Goal: Transaction & Acquisition: Obtain resource

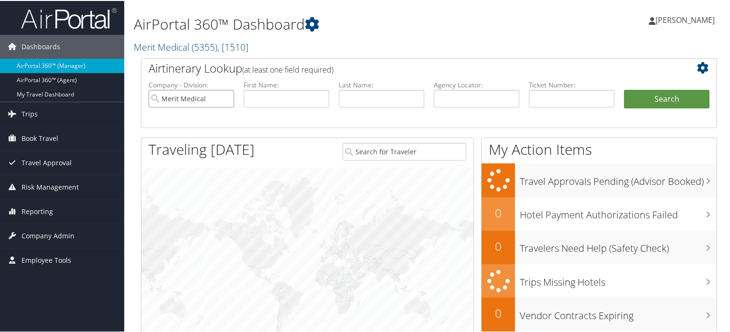
click at [227, 96] on input "Merit Medical" at bounding box center [190, 98] width 85 height 18
click at [462, 97] on input "text" at bounding box center [476, 98] width 85 height 18
paste input "DPFDQT"
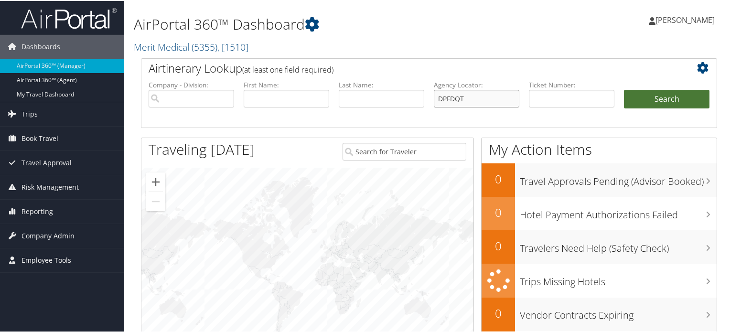
type input "DPFDQT"
click at [644, 105] on button "Search" at bounding box center [666, 98] width 85 height 19
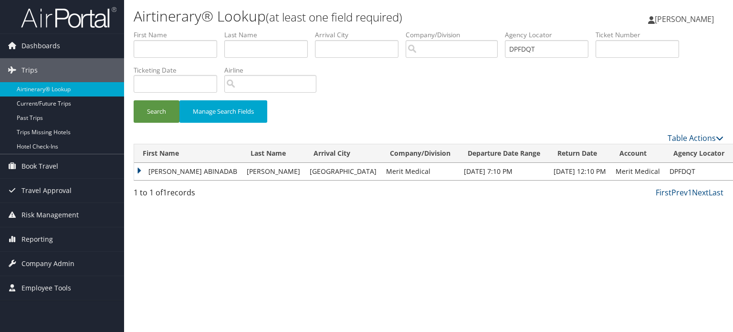
click at [139, 170] on td "URIEL ABINADAB" at bounding box center [188, 171] width 108 height 17
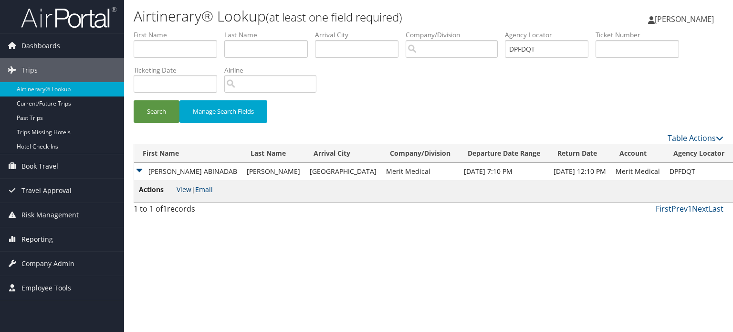
click at [185, 187] on link "View" at bounding box center [184, 189] width 15 height 9
click at [551, 53] on input "DPFDQT" at bounding box center [547, 49] width 84 height 18
paste input "DPFDQT"
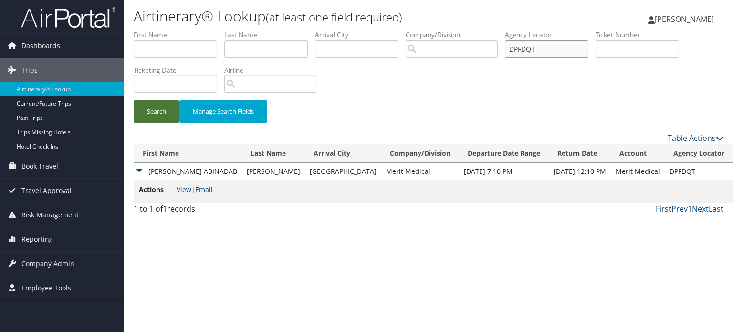
type input "DPFDQT"
click at [150, 119] on button "Search" at bounding box center [157, 111] width 46 height 22
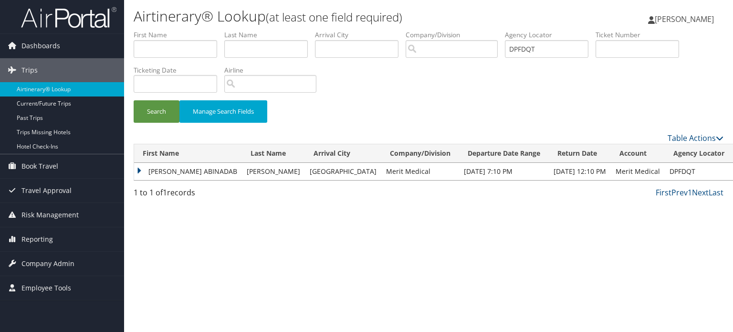
click at [138, 173] on td "URIEL ABINADAB" at bounding box center [188, 171] width 108 height 17
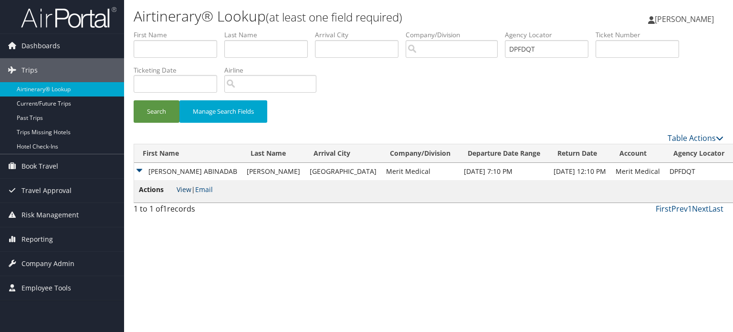
click at [179, 187] on link "View" at bounding box center [184, 189] width 15 height 9
click at [544, 48] on input "DPFDQT" at bounding box center [547, 49] width 84 height 18
paste input "DPFMWS"
type input "DPFMWS"
click at [155, 111] on button "Search" at bounding box center [157, 111] width 46 height 22
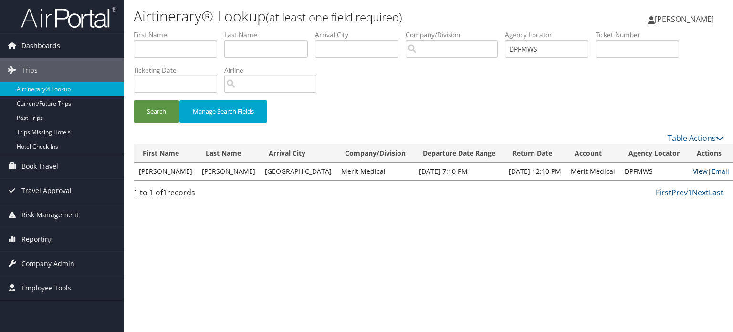
click at [693, 169] on link "View" at bounding box center [700, 171] width 15 height 9
click at [558, 45] on input "DPFMWS" at bounding box center [547, 49] width 84 height 18
paste input "DPFW7V"
click at [134, 100] on button "Search" at bounding box center [157, 111] width 46 height 22
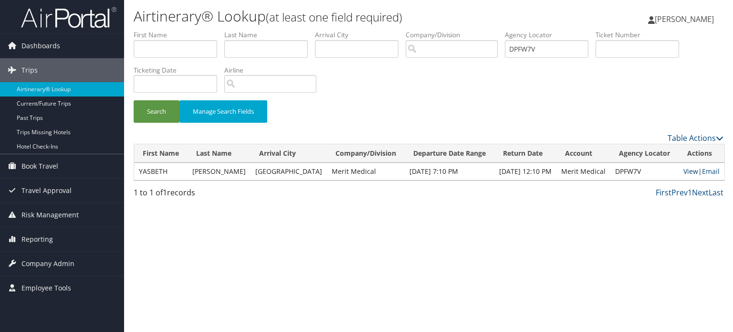
click at [691, 171] on link "View" at bounding box center [691, 171] width 15 height 9
click at [555, 53] on input "DPFW7V" at bounding box center [547, 49] width 84 height 18
paste input "ZTF"
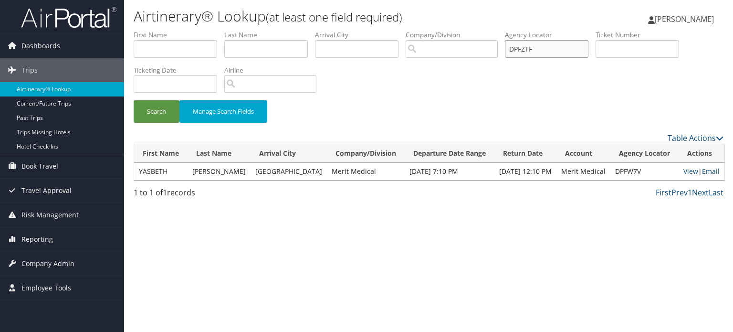
type input "DPFZTF"
click at [134, 100] on button "Search" at bounding box center [157, 111] width 46 height 22
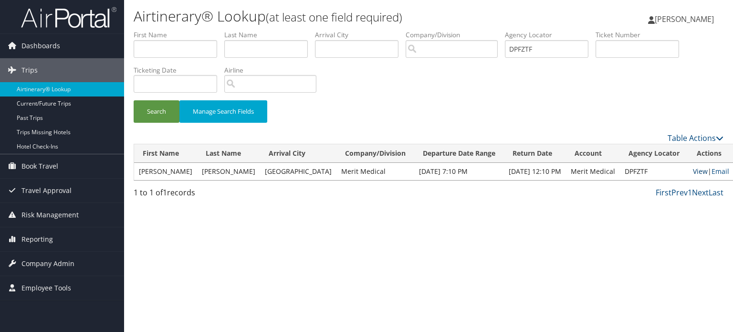
click at [693, 173] on link "View" at bounding box center [700, 171] width 15 height 9
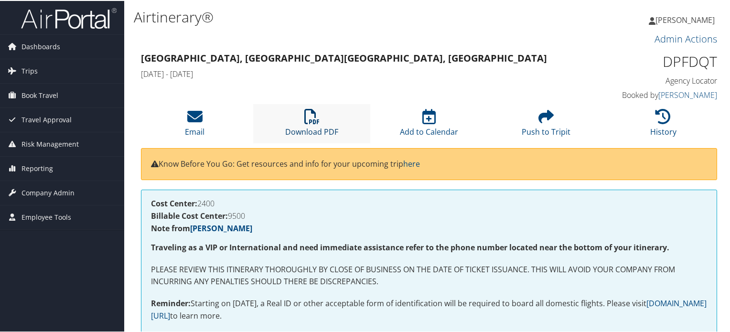
click at [308, 121] on icon at bounding box center [311, 115] width 15 height 15
click at [302, 118] on li "Download PDF" at bounding box center [311, 122] width 117 height 39
click at [305, 111] on icon at bounding box center [311, 115] width 15 height 15
click at [311, 116] on icon at bounding box center [311, 115] width 15 height 15
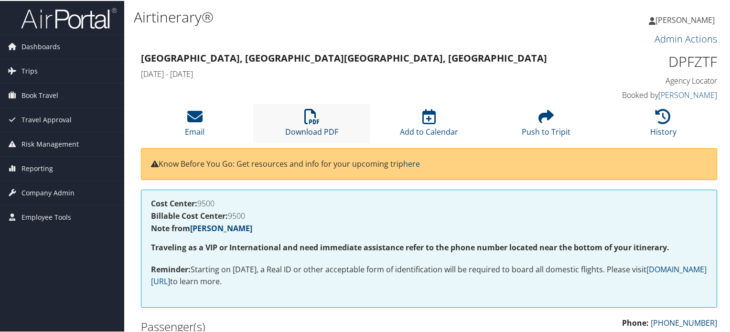
click at [304, 114] on icon at bounding box center [311, 115] width 15 height 15
